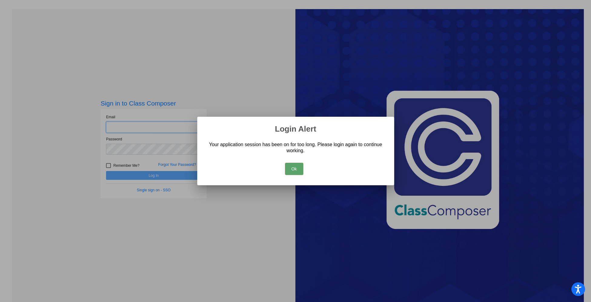
type input "[EMAIL_ADDRESS][DOMAIN_NAME]"
click at [298, 175] on div "Ok" at bounding box center [295, 167] width 182 height 21
click at [297, 173] on button "Ok" at bounding box center [294, 169] width 18 height 12
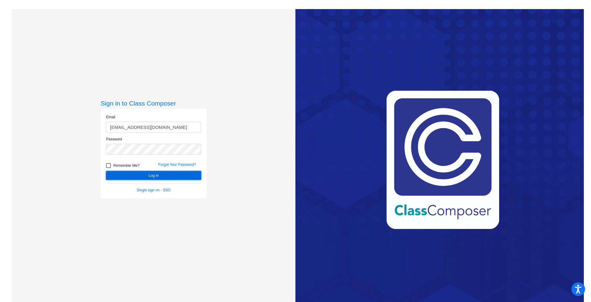
click at [174, 177] on button "Log In" at bounding box center [153, 175] width 95 height 9
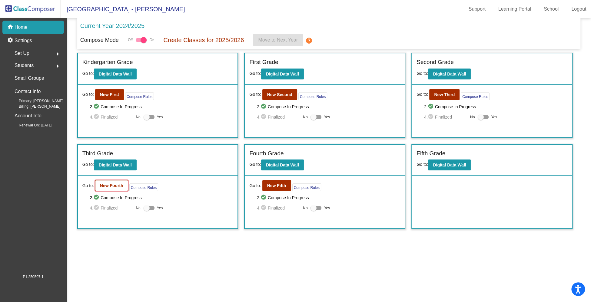
click at [115, 185] on b "New Fourth" at bounding box center [111, 185] width 23 height 5
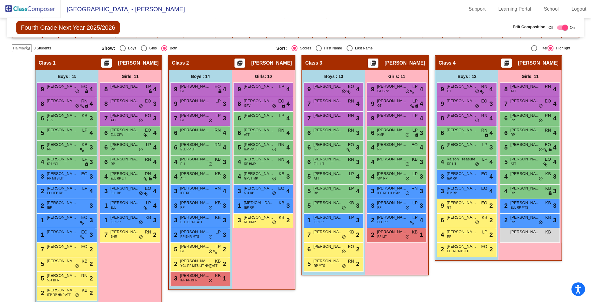
scroll to position [114, 0]
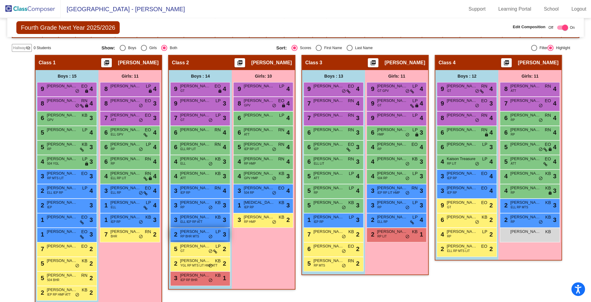
click at [191, 234] on span "RP BHR MTS" at bounding box center [189, 236] width 19 height 5
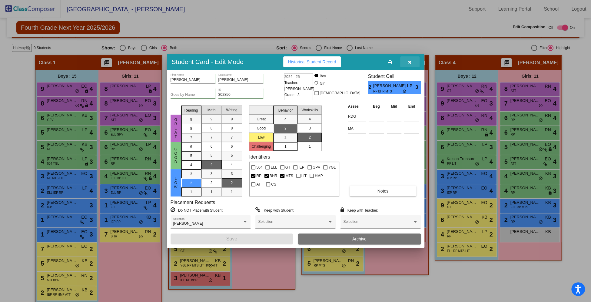
click at [410, 61] on icon "button" at bounding box center [409, 62] width 3 height 4
